Goal: Obtain resource: Download file/media

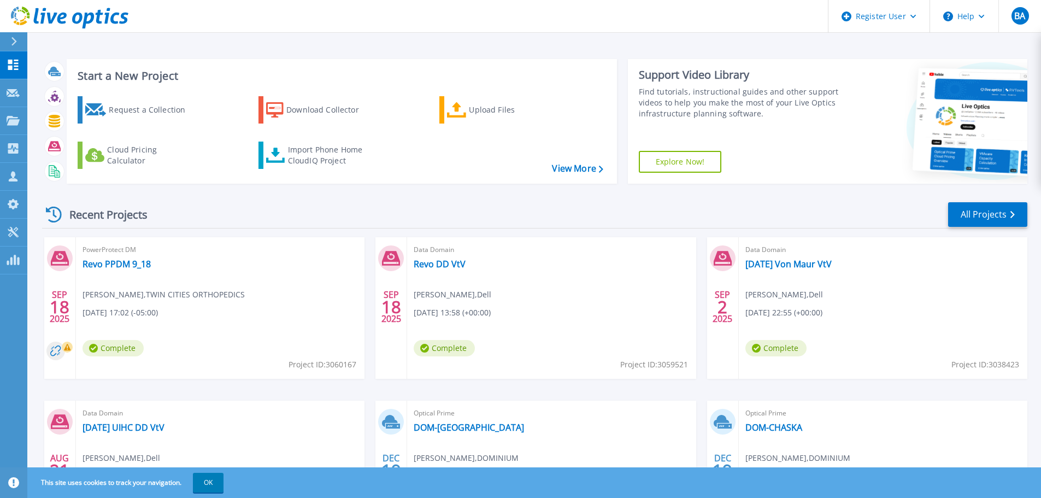
scroll to position [99, 0]
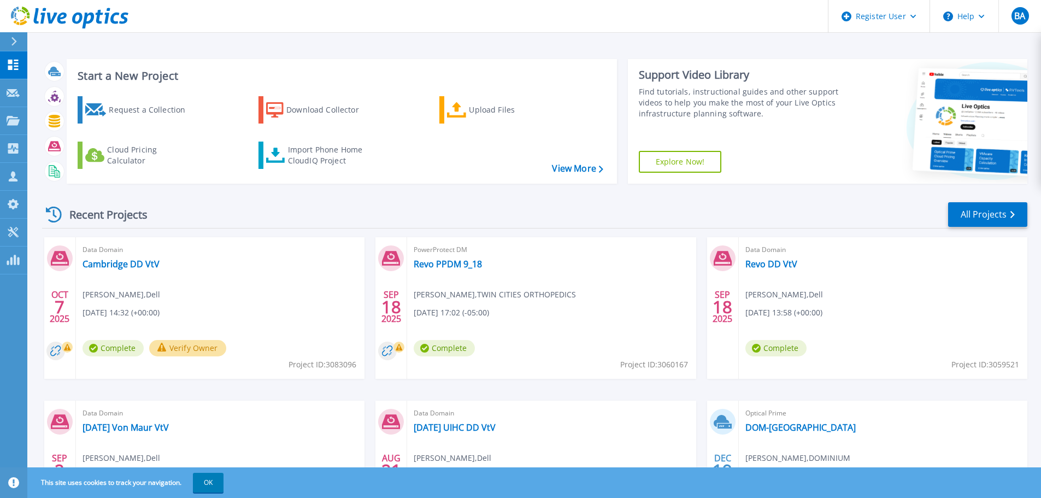
click at [178, 349] on button "Verify Owner" at bounding box center [187, 348] width 77 height 16
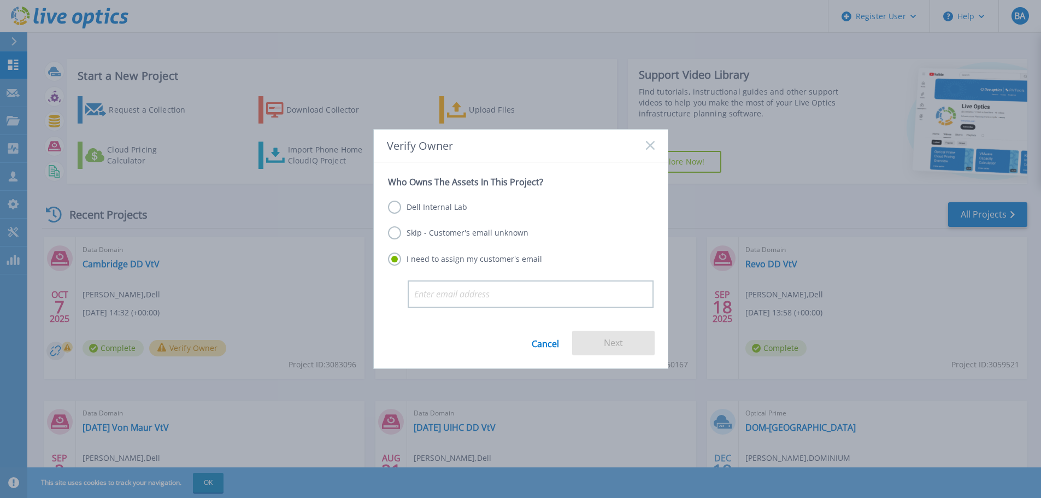
click at [423, 210] on label "Dell Internal Lab" at bounding box center [427, 207] width 79 height 13
click at [0, 0] on input "Dell Internal Lab" at bounding box center [0, 0] width 0 height 0
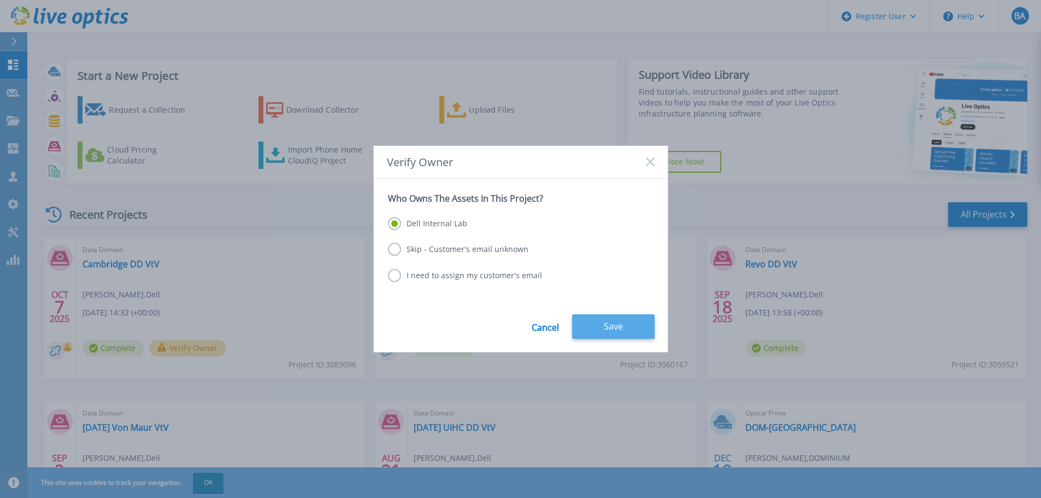
click at [594, 327] on button "Save" at bounding box center [613, 326] width 83 height 25
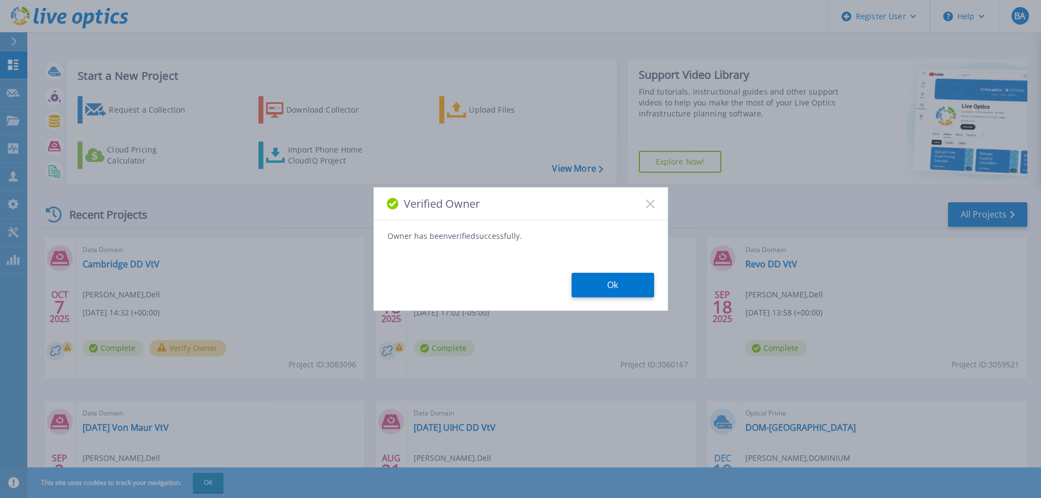
drag, startPoint x: 619, startPoint y: 286, endPoint x: 550, endPoint y: 288, distance: 69.4
click at [618, 285] on button "Ok" at bounding box center [613, 285] width 83 height 25
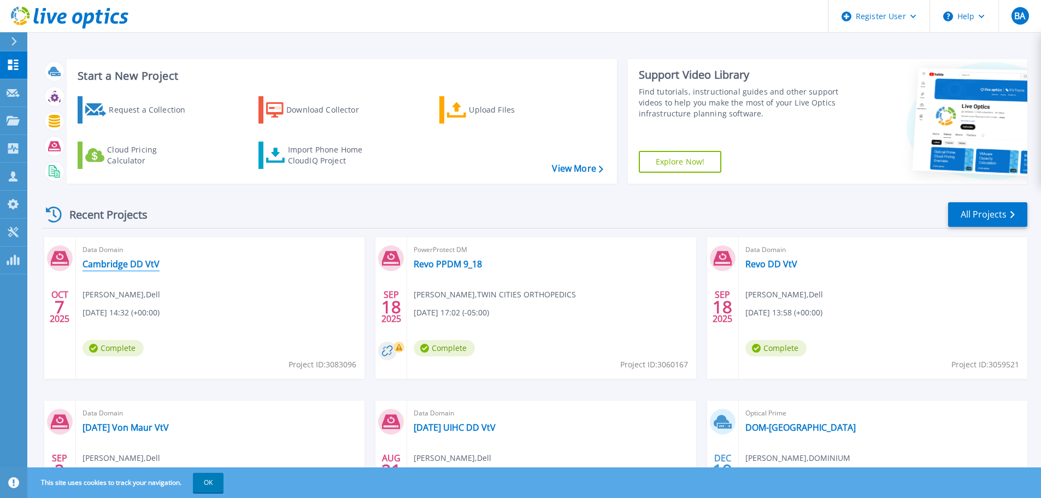
click at [117, 264] on link "Cambridge DD VtV" at bounding box center [121, 264] width 77 height 11
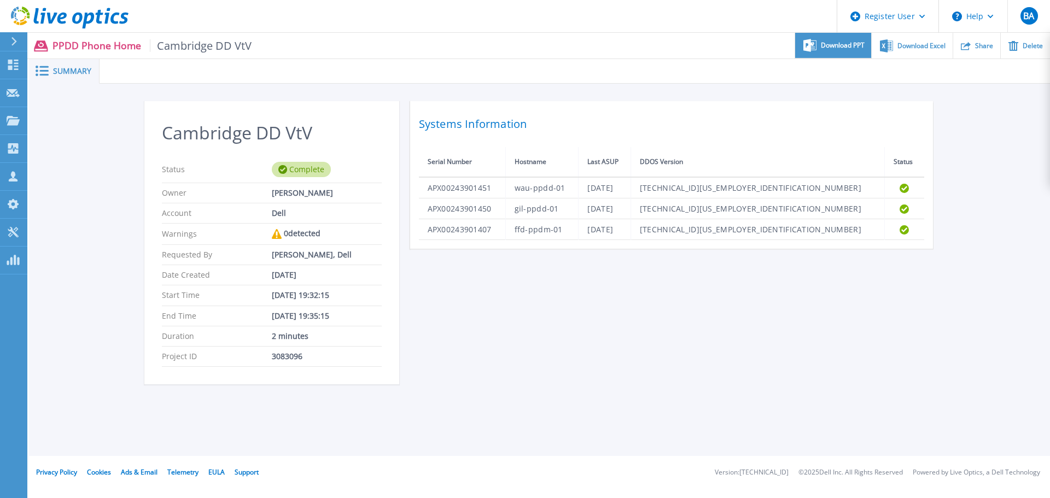
click at [862, 47] on span "Download PPT" at bounding box center [843, 45] width 44 height 7
click at [923, 48] on span "Download Excel" at bounding box center [921, 45] width 48 height 7
